Goal: Transaction & Acquisition: Purchase product/service

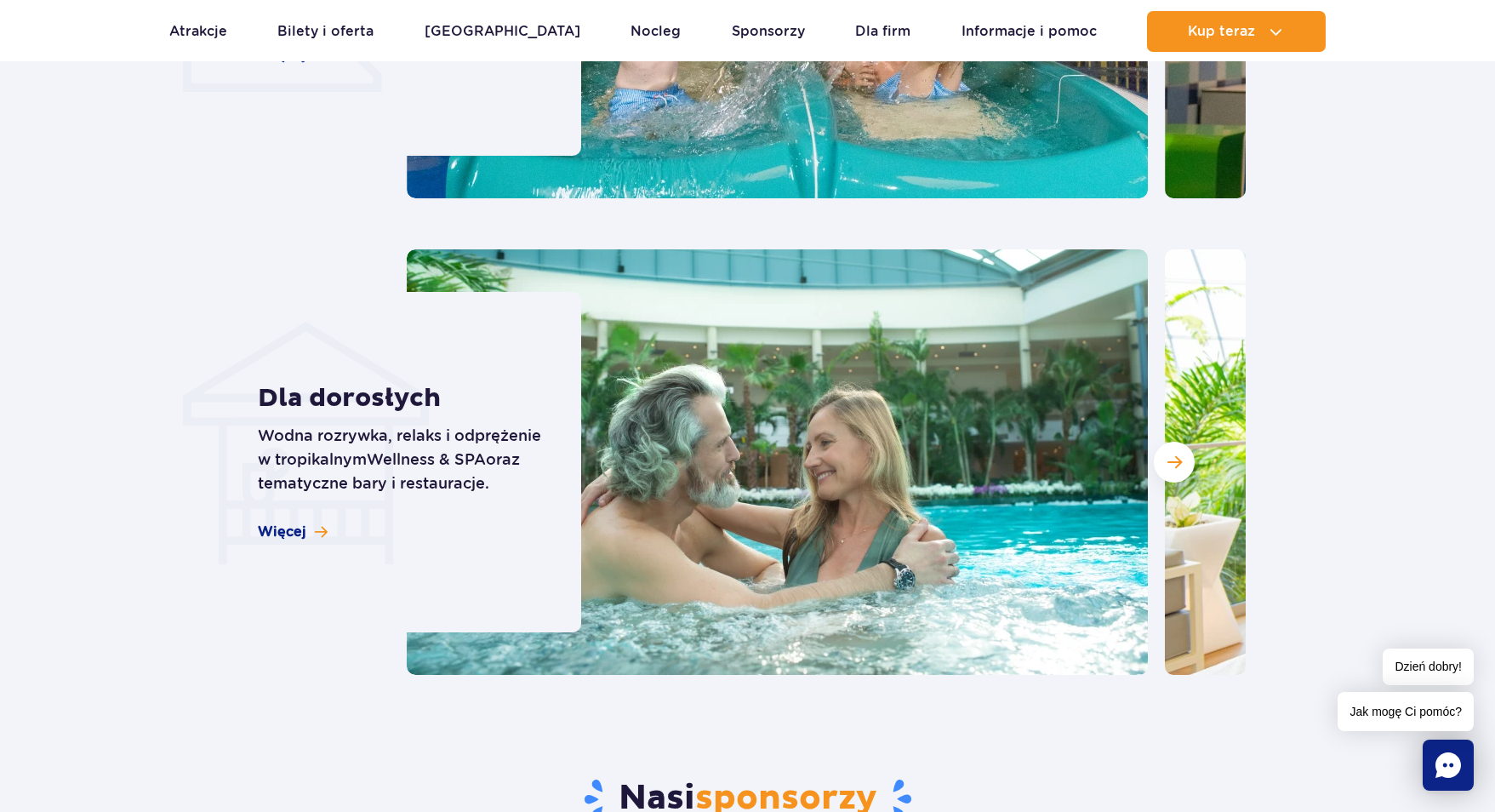
scroll to position [4935, 0]
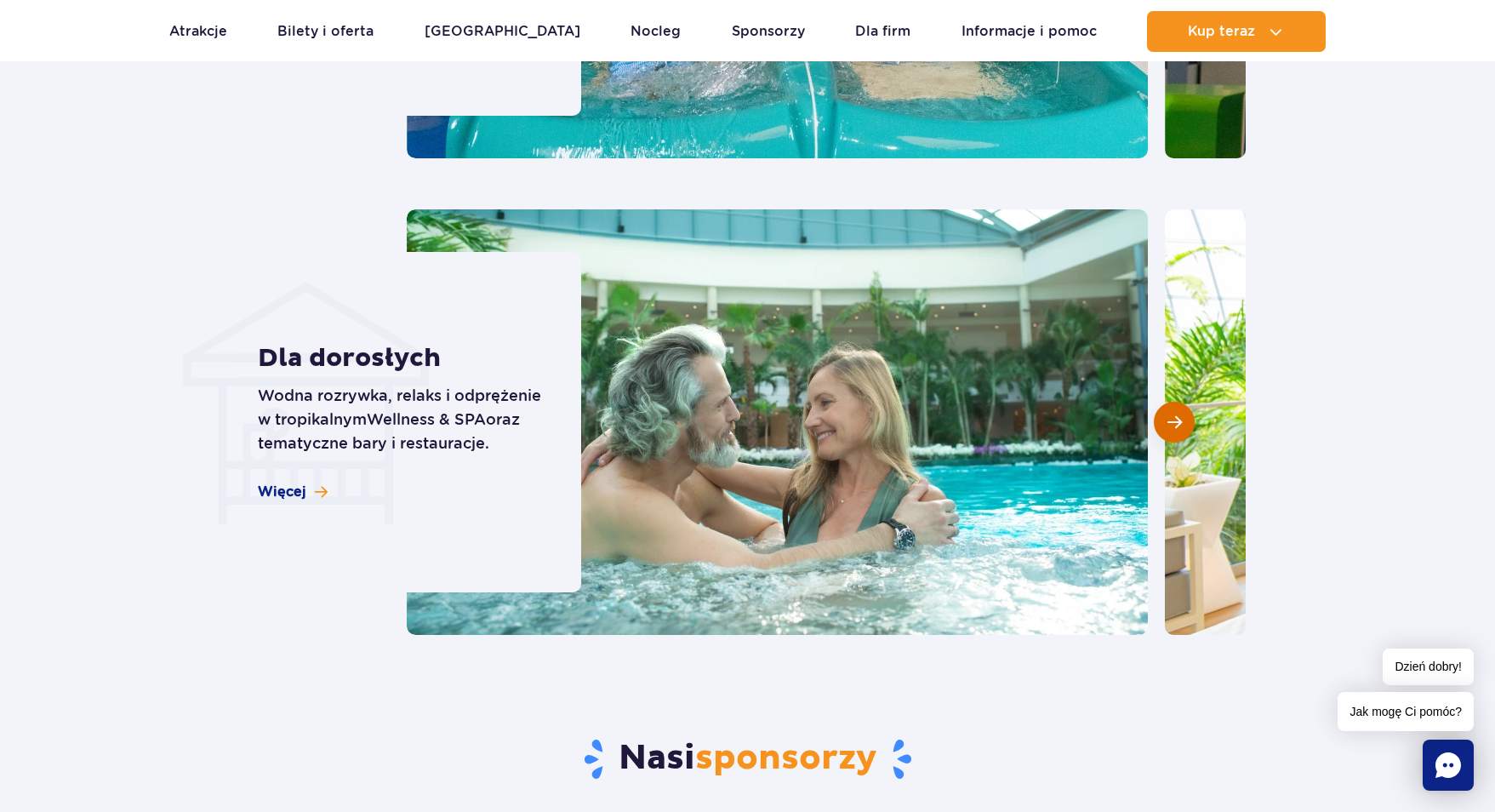
click at [1181, 414] on span "Następny slajd" at bounding box center [1175, 421] width 15 height 15
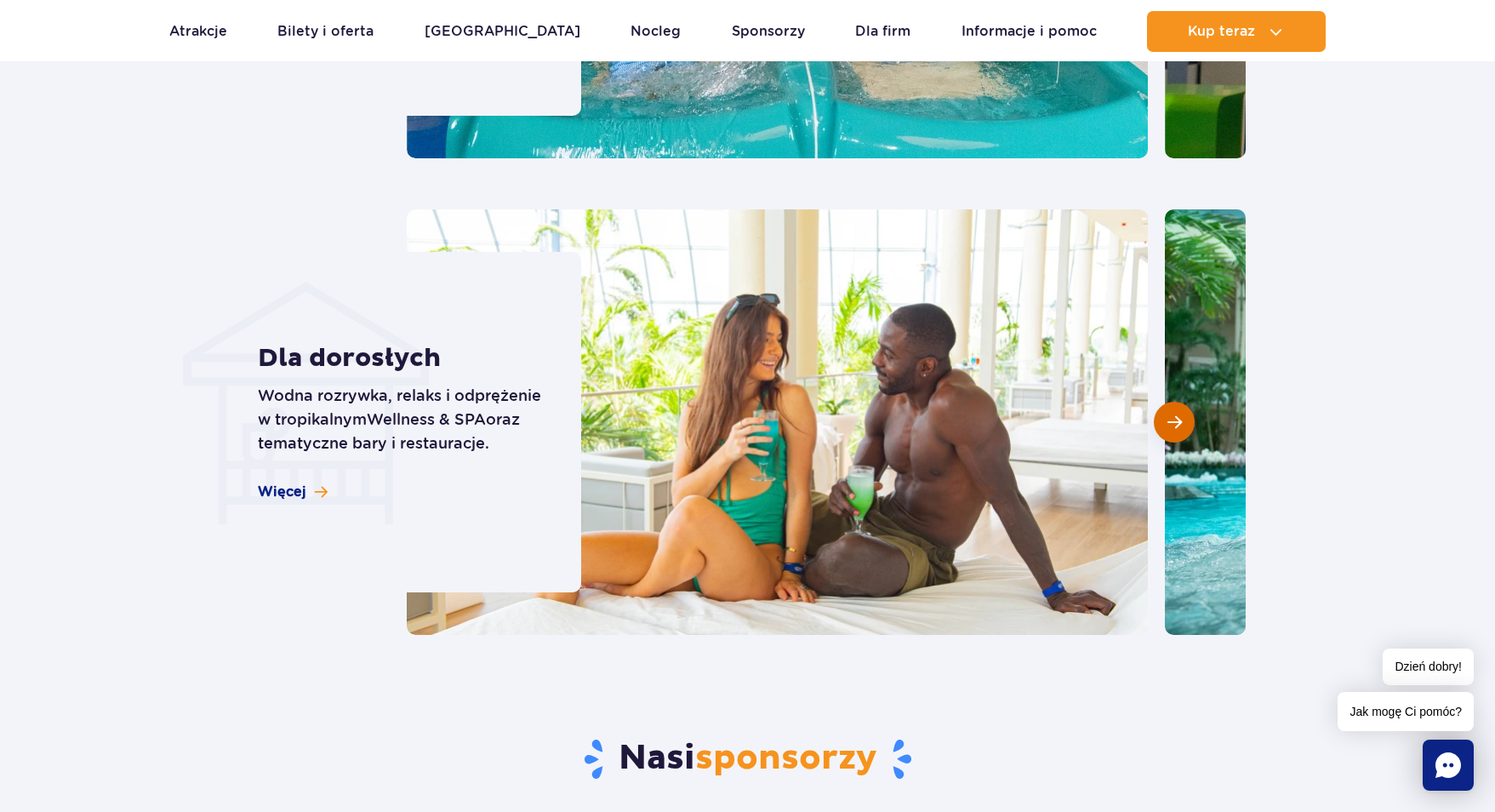
click at [1181, 414] on span "Następny slajd" at bounding box center [1175, 421] width 15 height 15
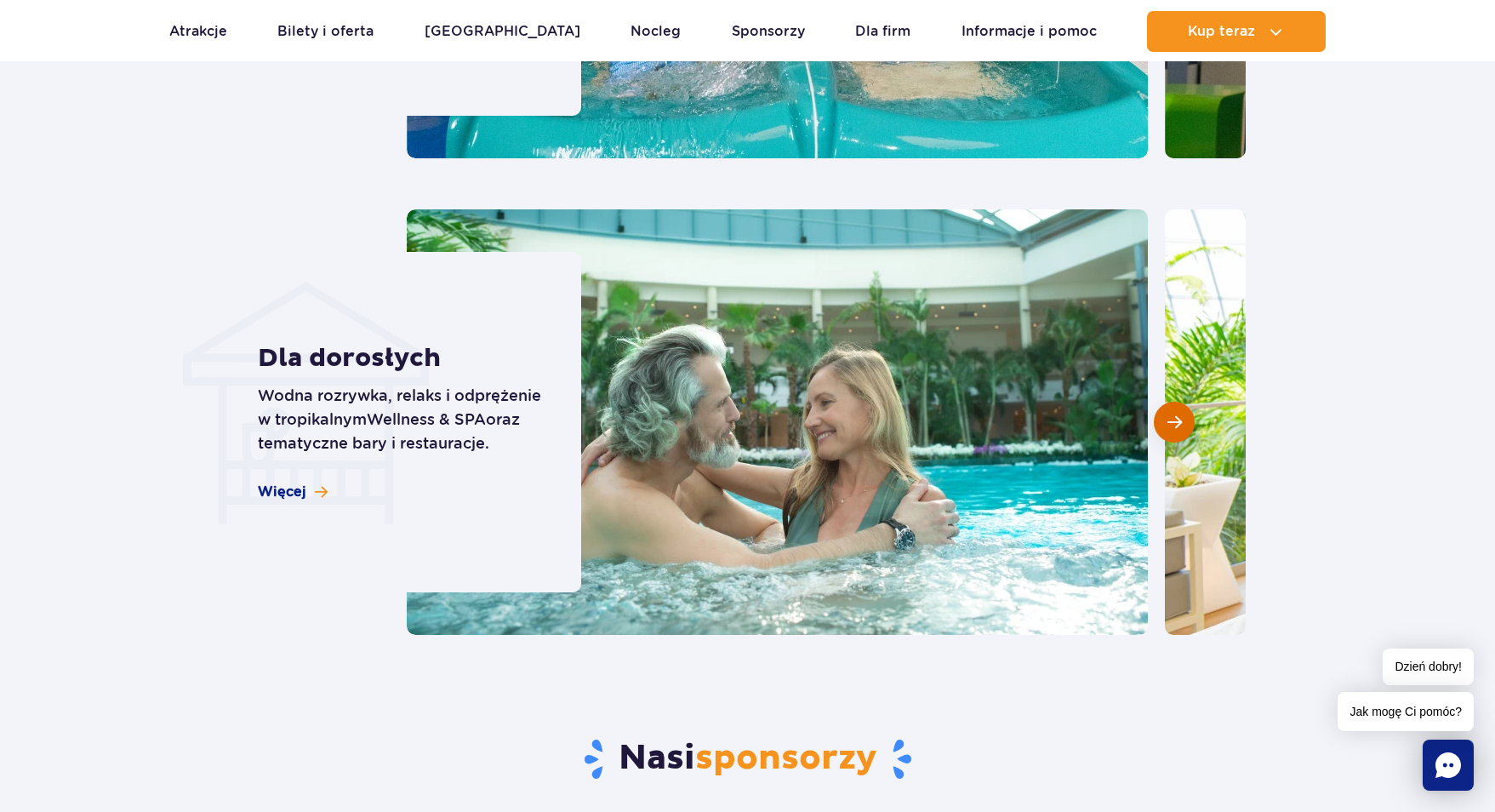
click at [1181, 414] on span "Następny slajd" at bounding box center [1175, 421] width 15 height 15
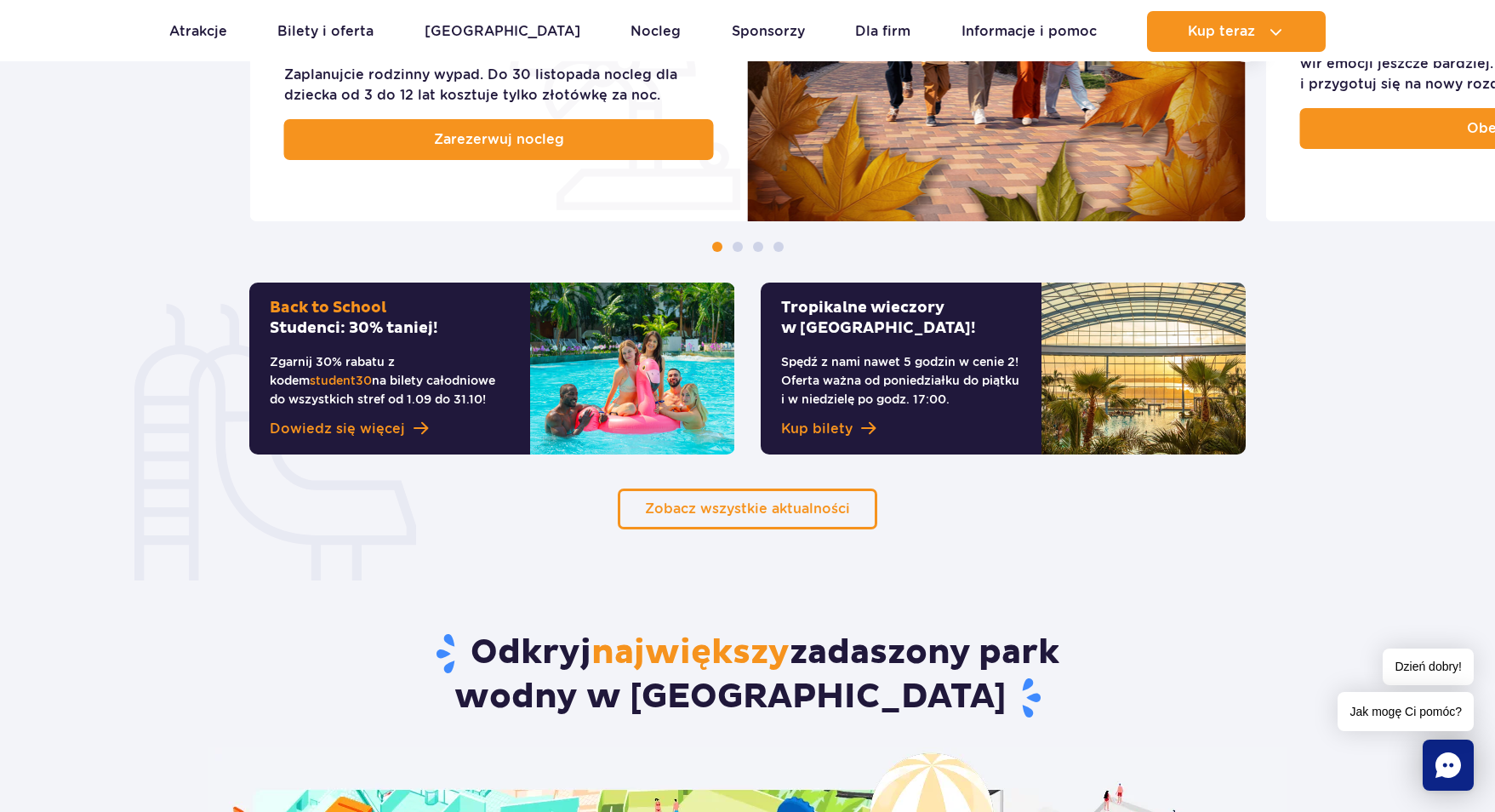
scroll to position [1106, 0]
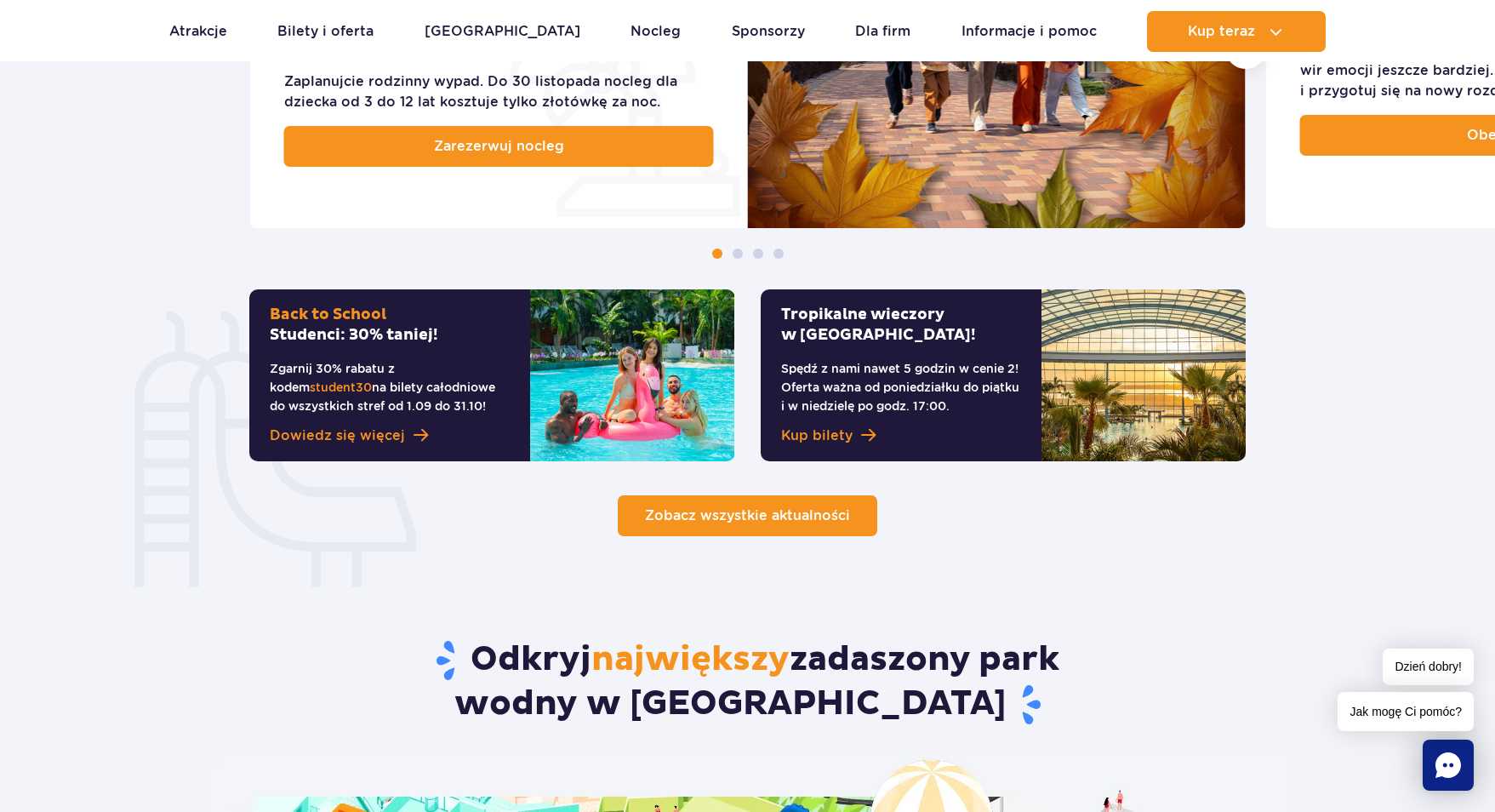
click at [727, 519] on span "Zobacz wszystkie aktualności" at bounding box center [748, 515] width 205 height 16
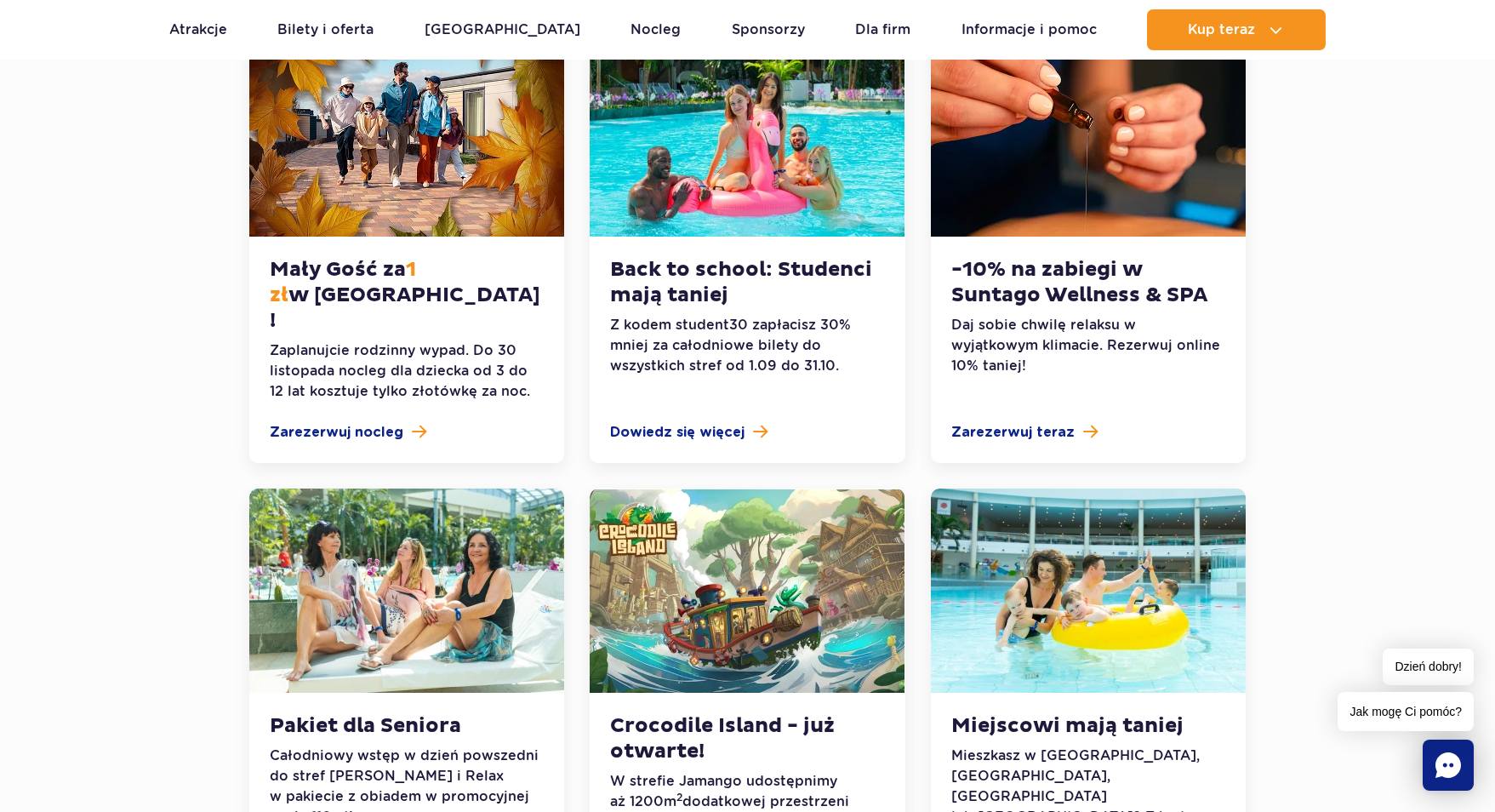
scroll to position [341, 0]
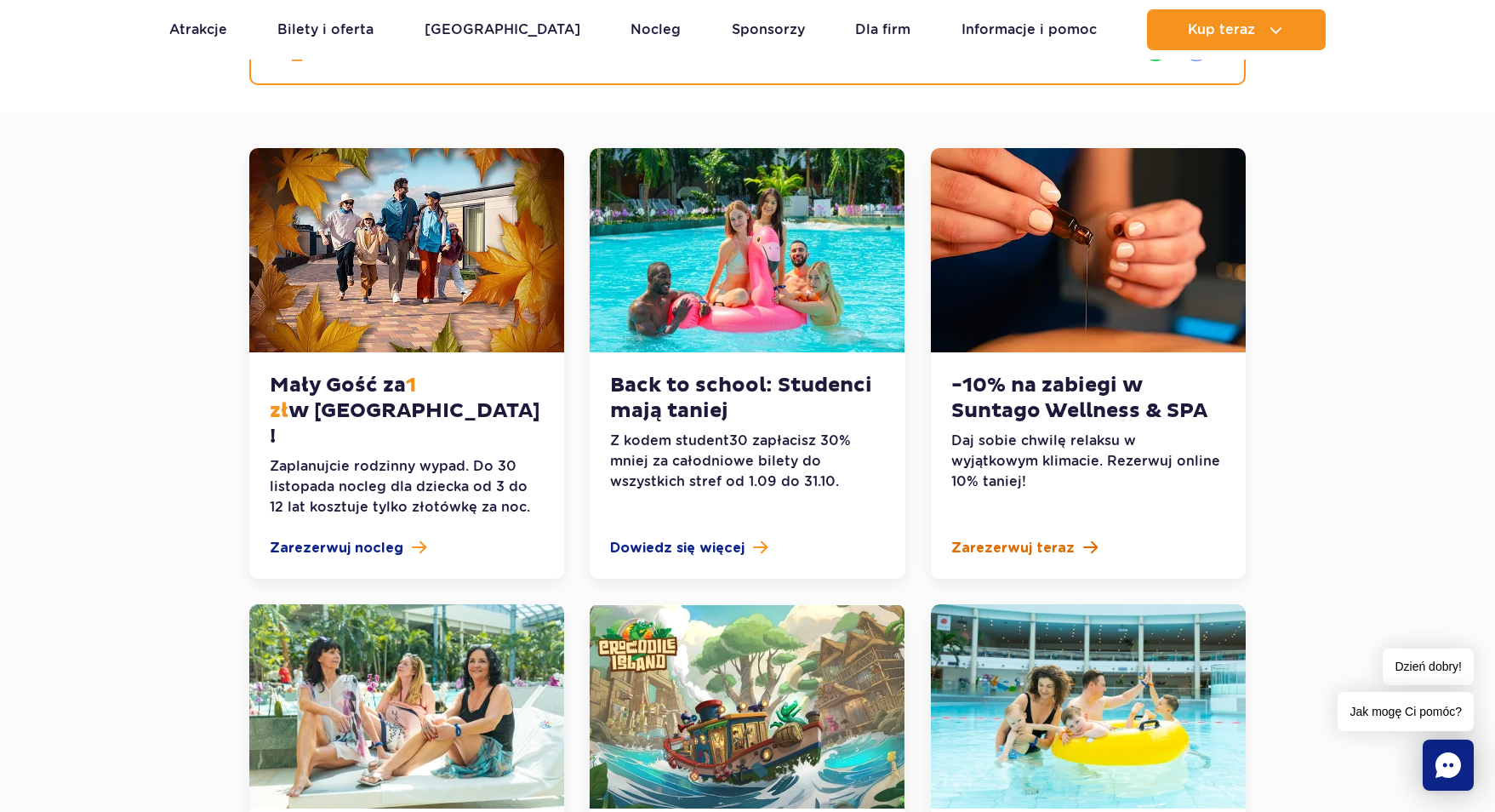
click at [1056, 538] on span "Zarezerwuj teraz" at bounding box center [1014, 548] width 124 height 20
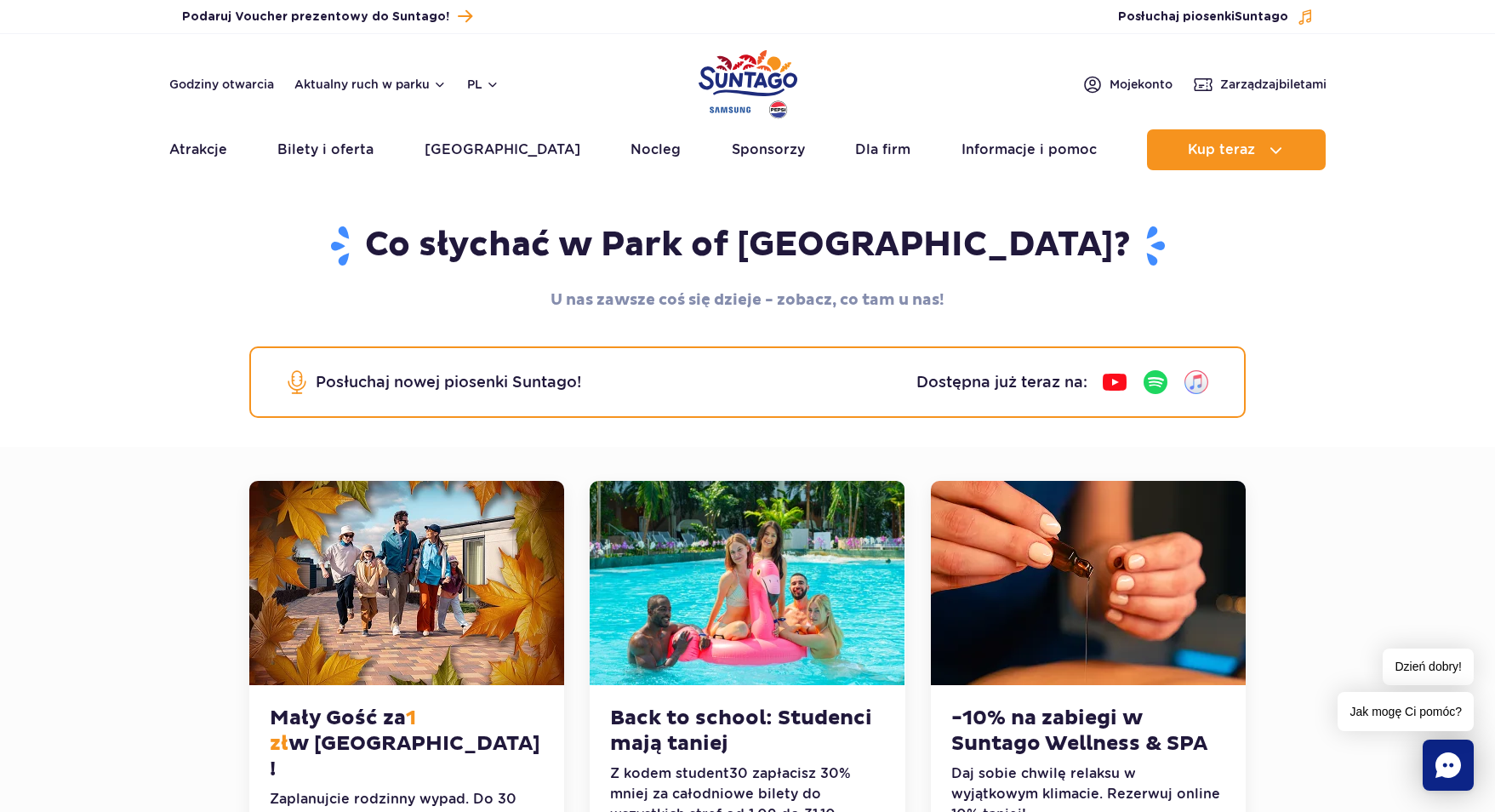
scroll to position [0, 0]
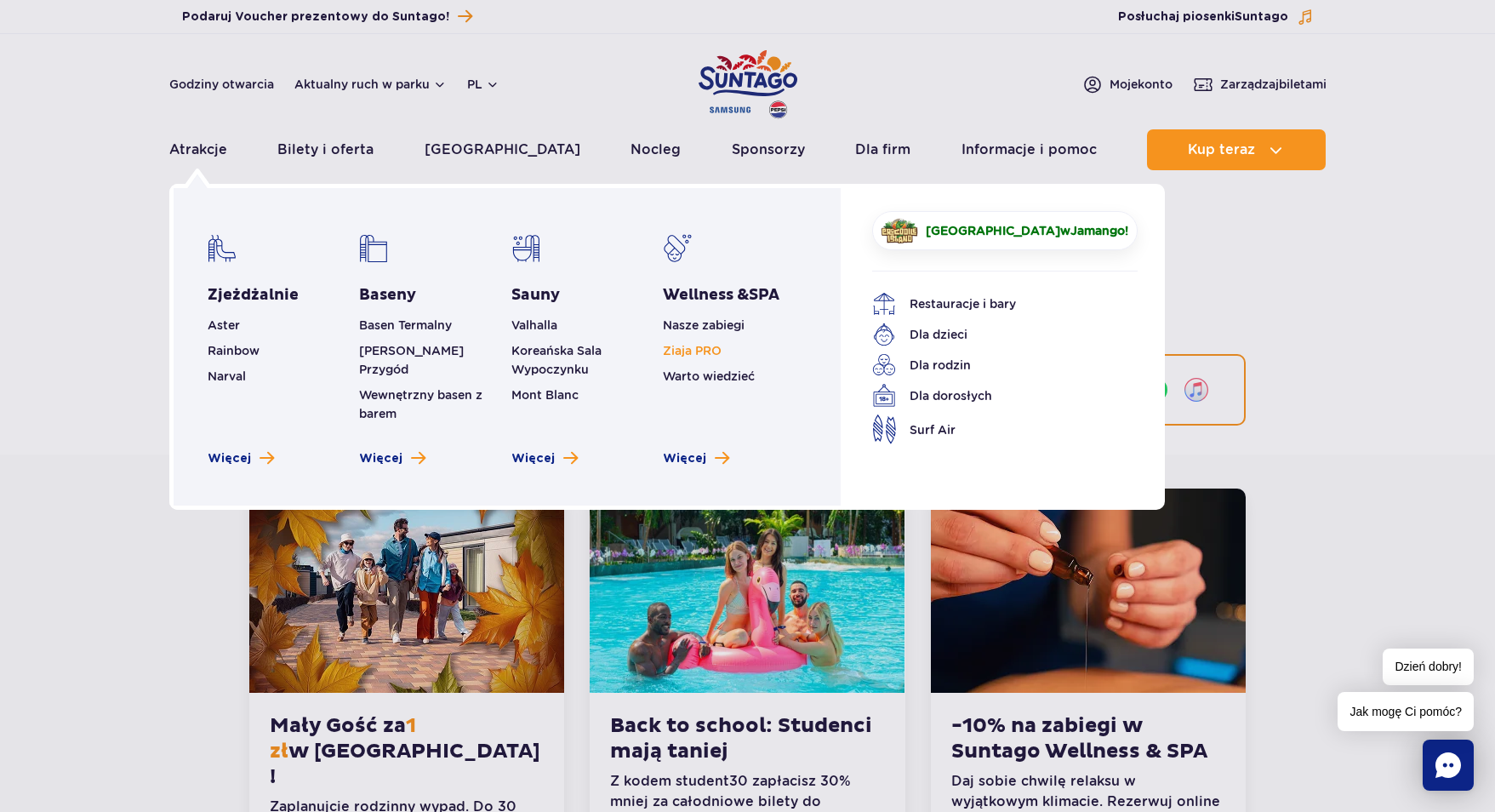
click at [705, 349] on link "Ziaja PRO" at bounding box center [692, 351] width 59 height 14
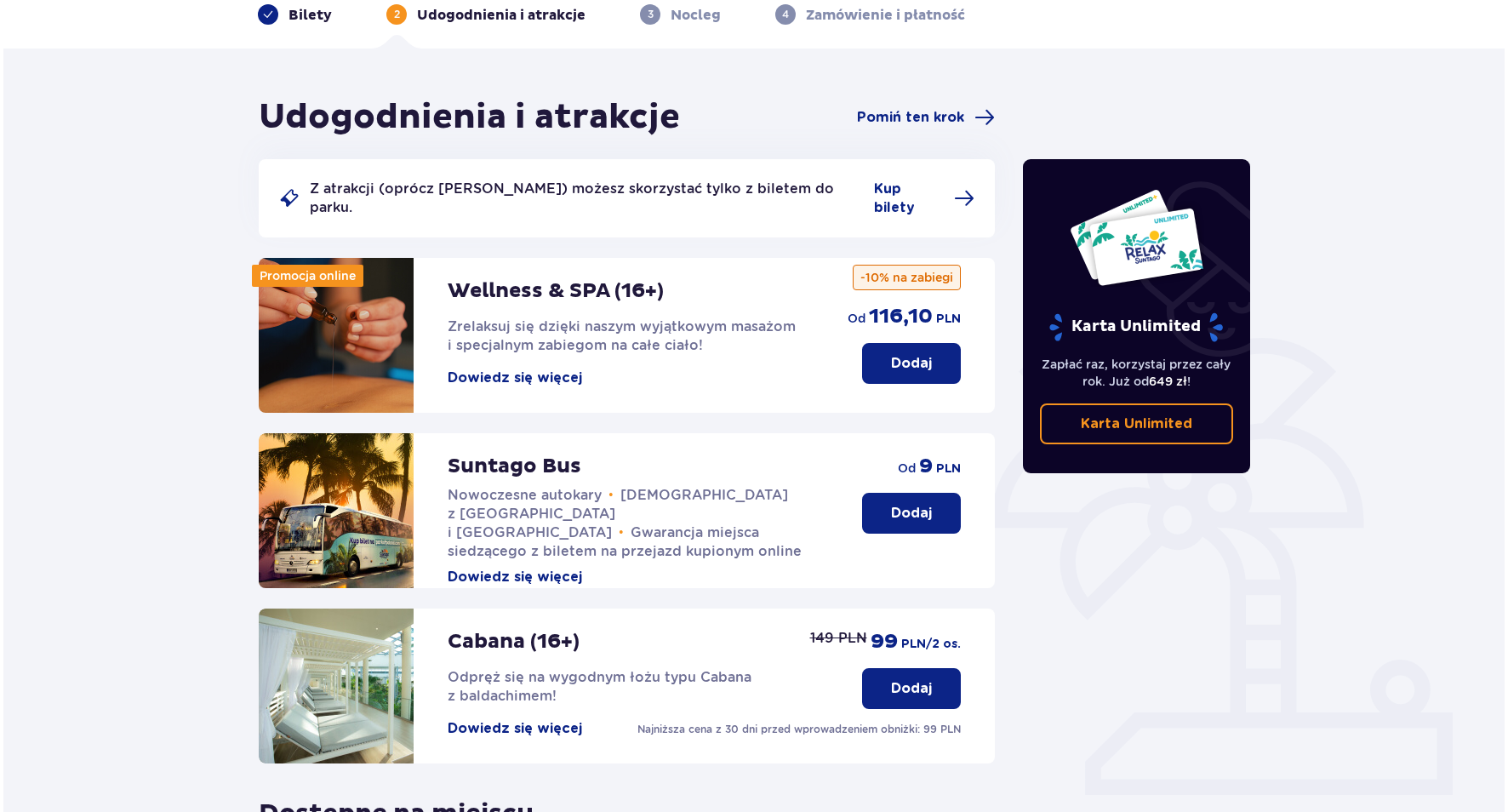
scroll to position [84, 0]
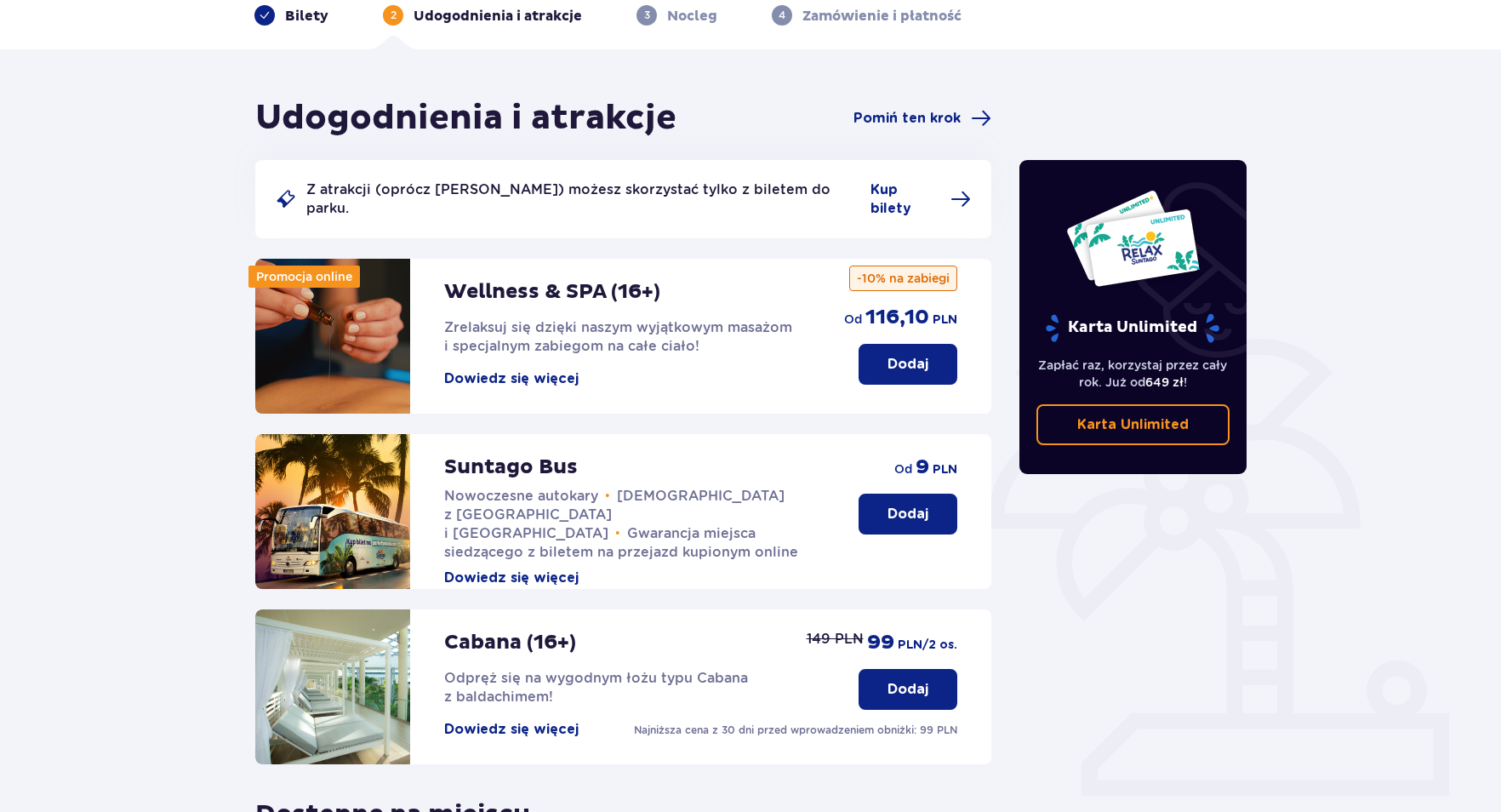
click at [509, 370] on button "Dowiedz się więcej" at bounding box center [511, 379] width 135 height 19
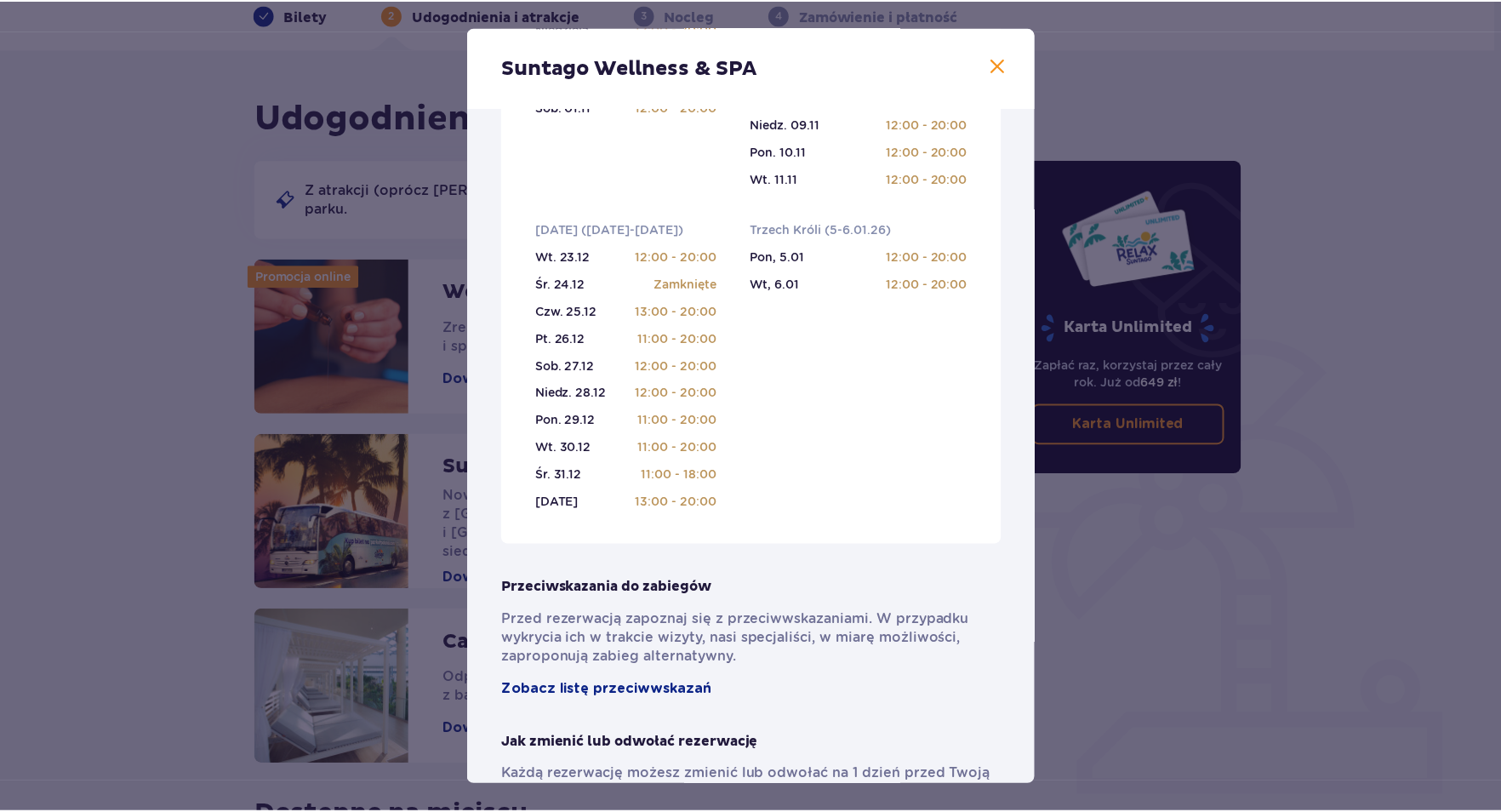
scroll to position [687, 0]
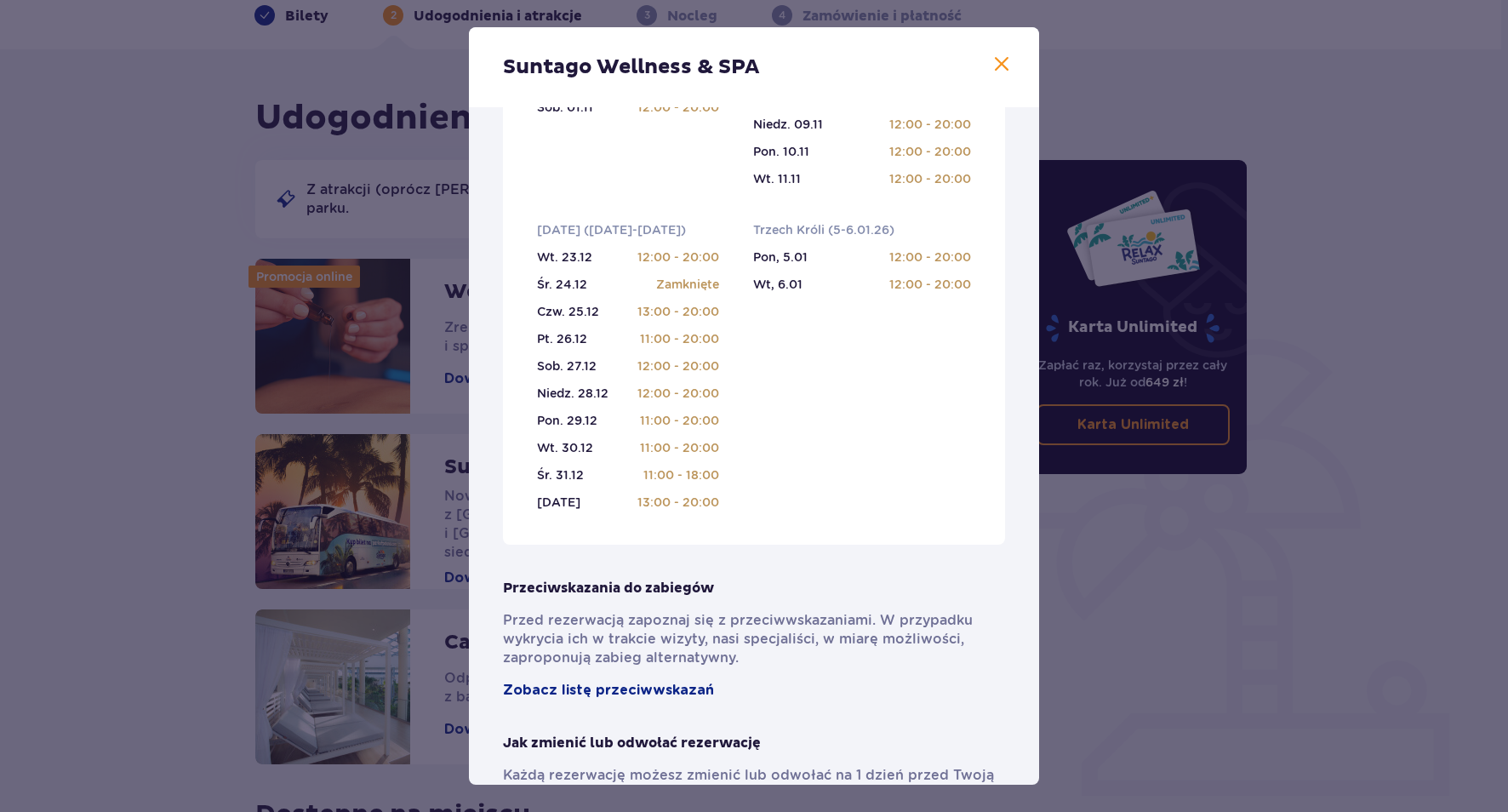
click at [994, 61] on span at bounding box center [1002, 65] width 20 height 20
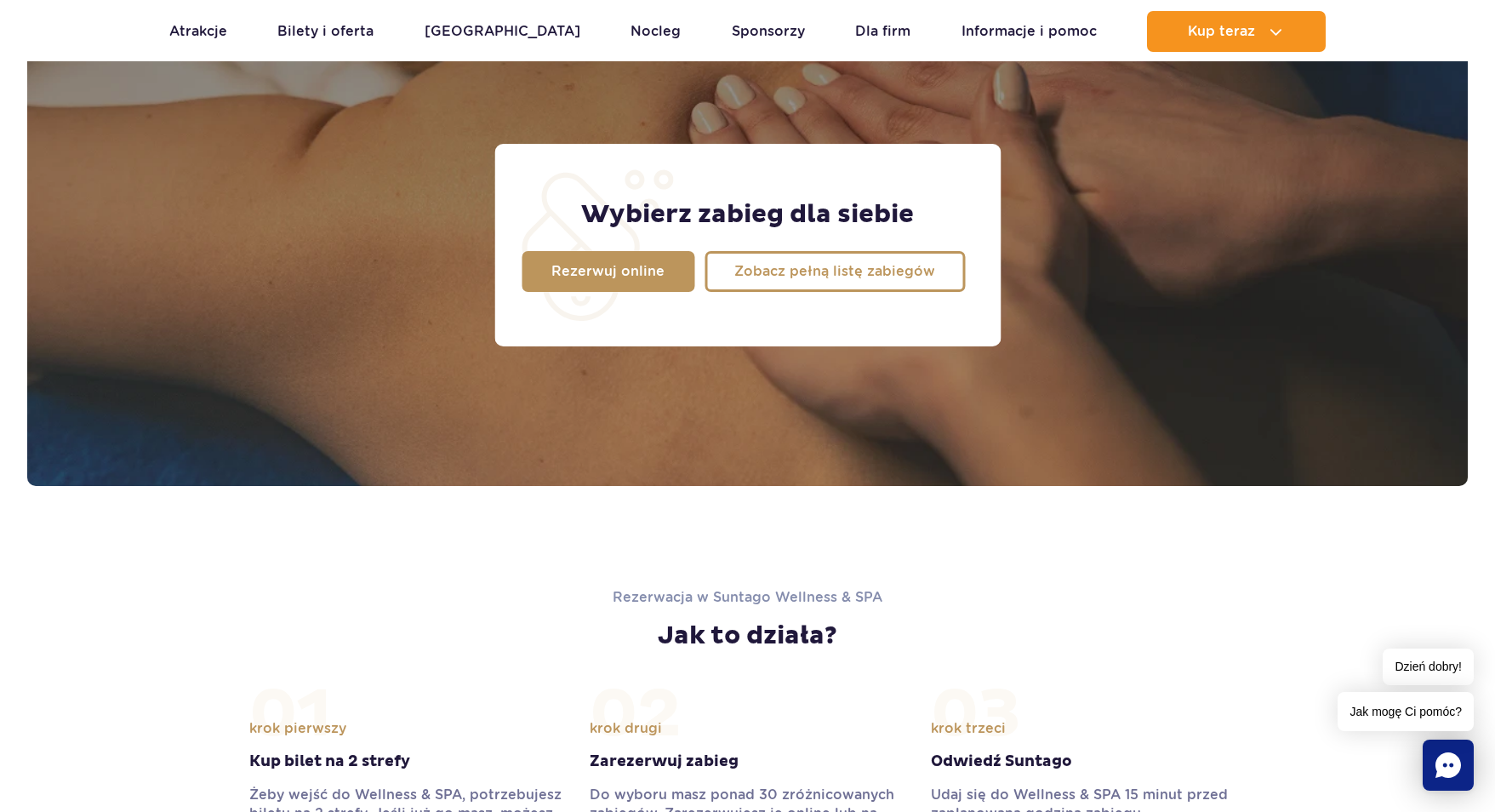
scroll to position [1229, 0]
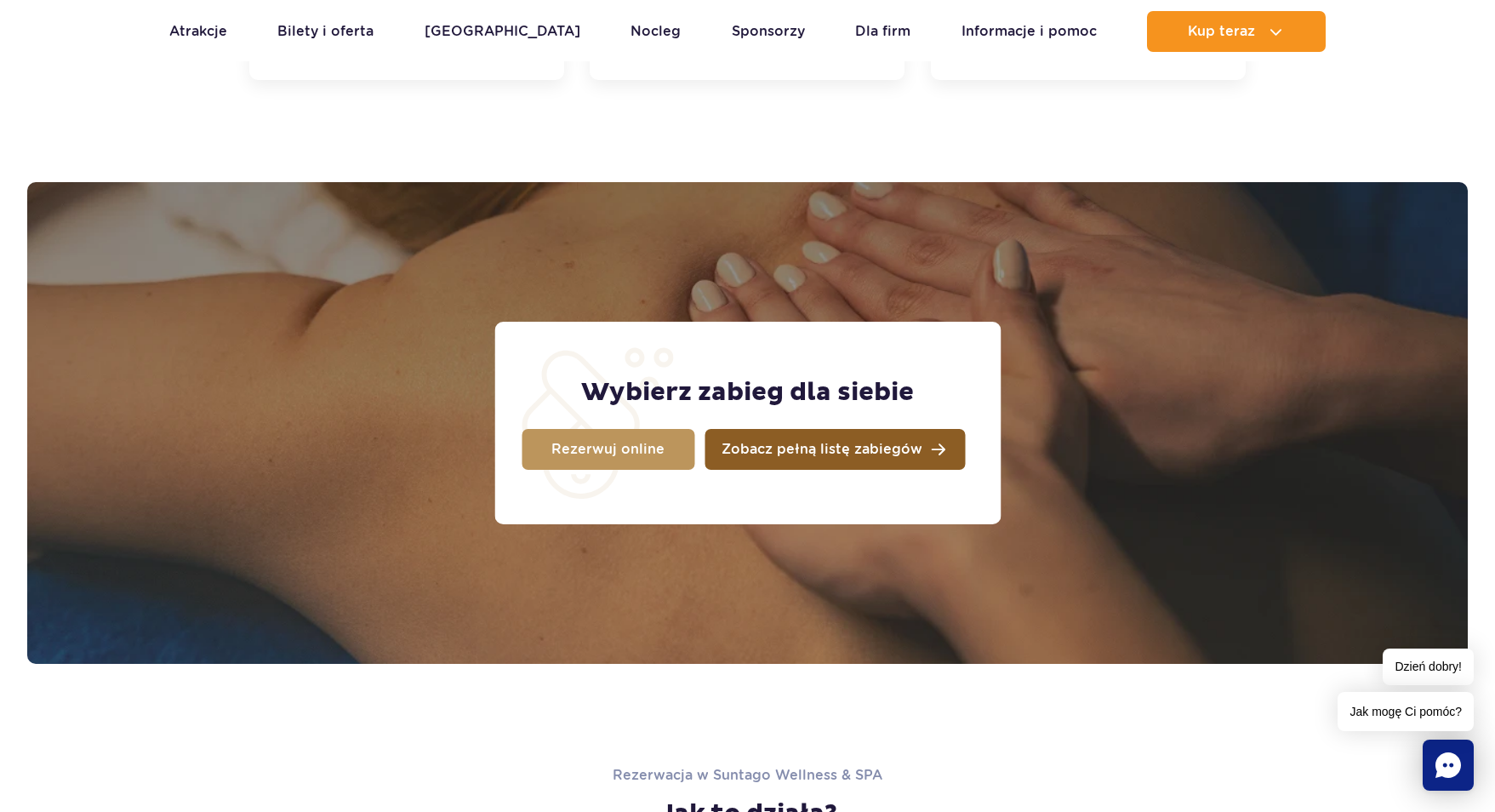
click at [830, 442] on span "Zobacz pełną listę zabiegów" at bounding box center [822, 449] width 201 height 14
